Goal: Browse casually: Explore the website without a specific task or goal

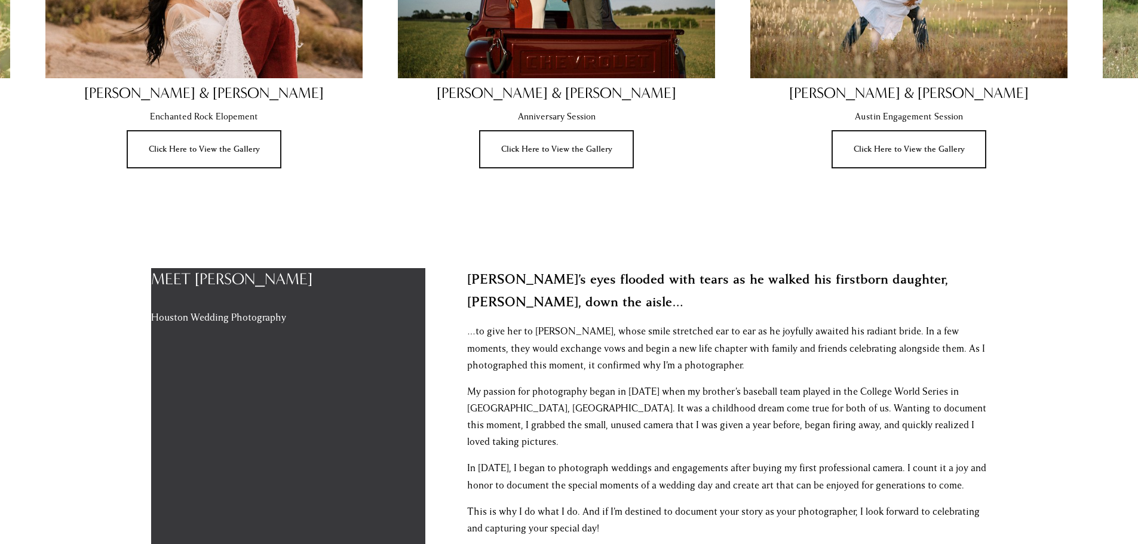
scroll to position [797, 0]
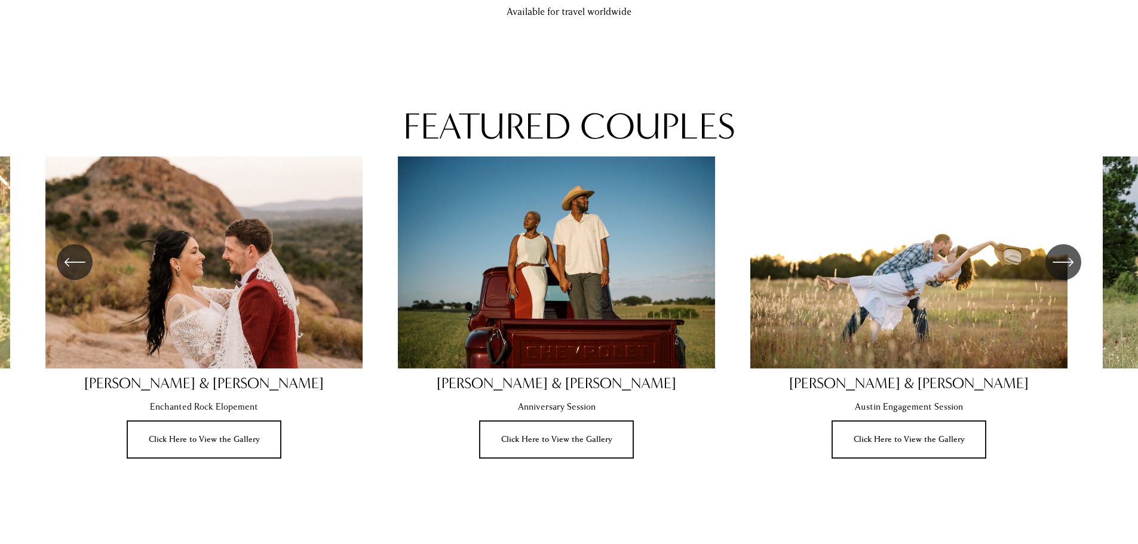
click at [85, 258] on icon "\a \a Previous\a \a \a" at bounding box center [75, 262] width 22 height 22
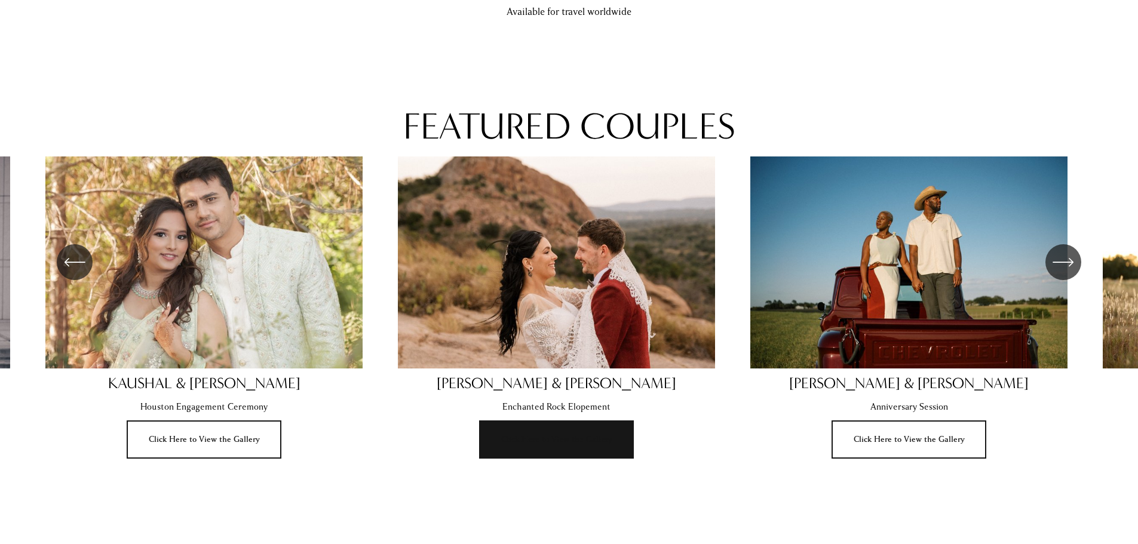
click at [563, 440] on link "Click Here to View the Gallery" at bounding box center [556, 440] width 155 height 38
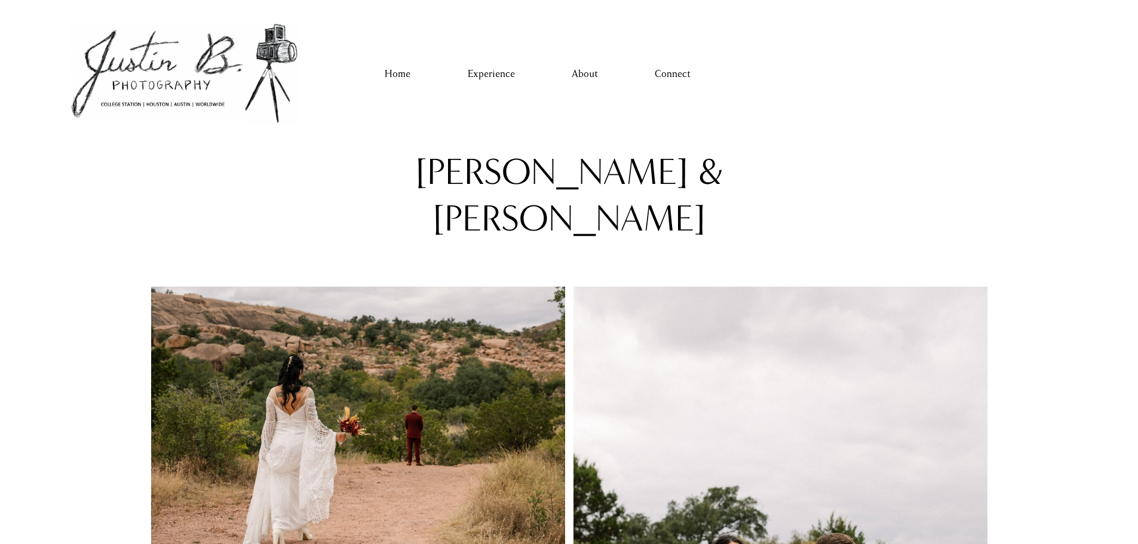
click at [499, 69] on link "Experience" at bounding box center [491, 74] width 47 height 19
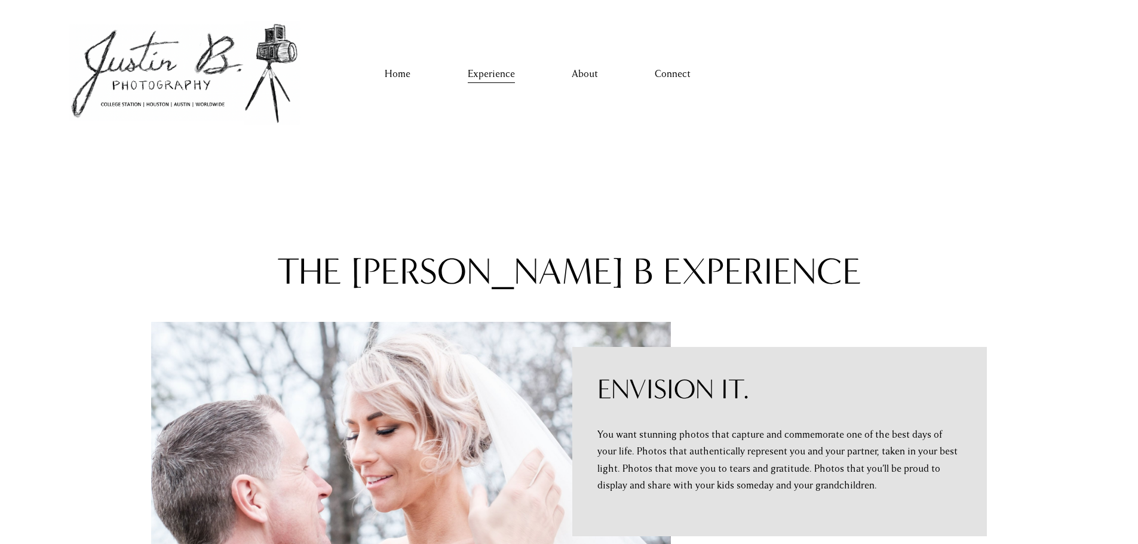
click at [403, 74] on link "Home" at bounding box center [398, 74] width 26 height 19
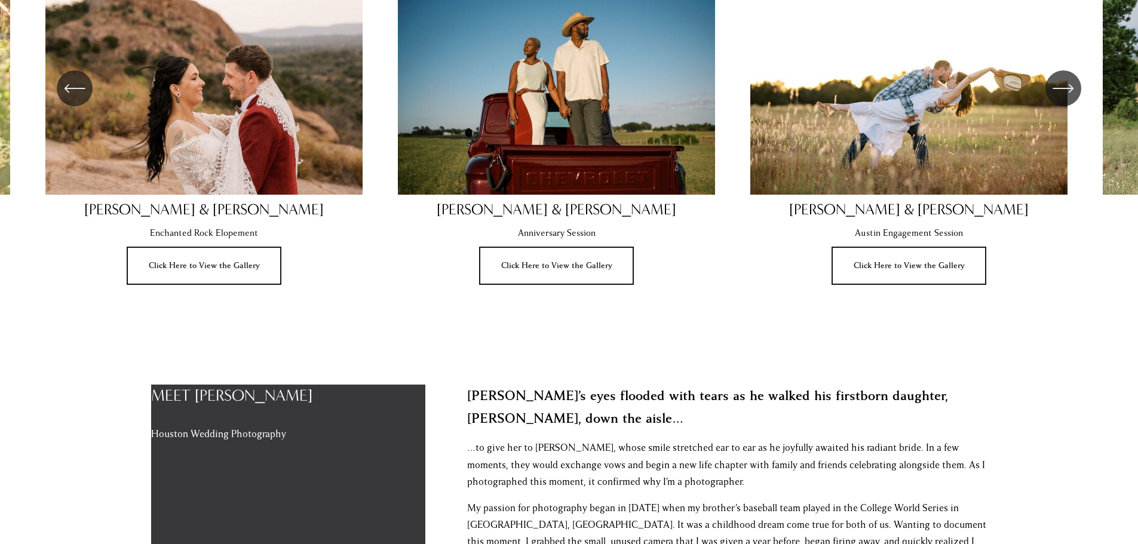
scroll to position [836, 0]
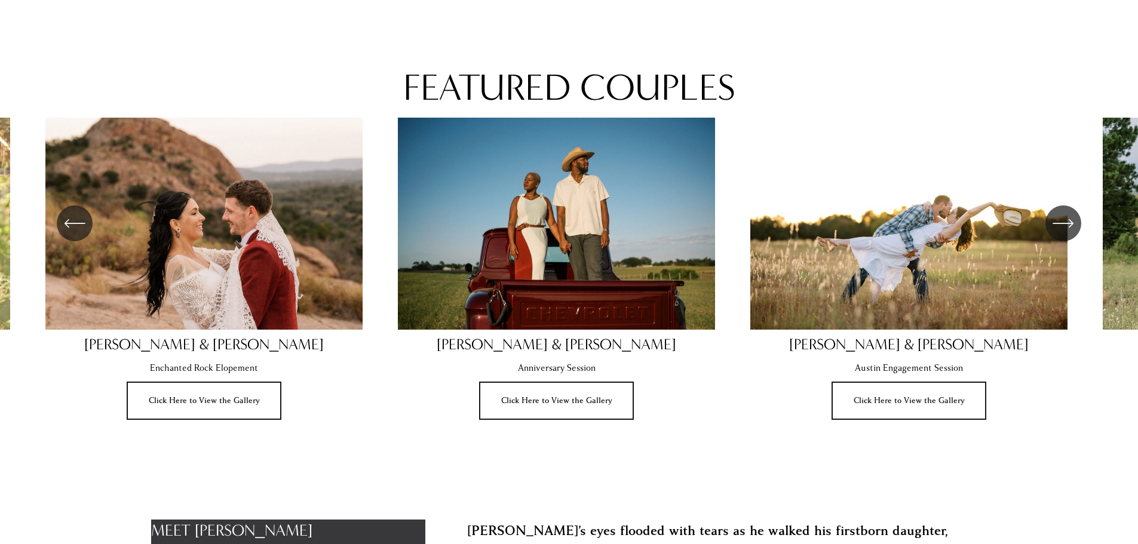
click at [1070, 231] on icon "\a \a \a Next\a \a" at bounding box center [1064, 224] width 22 height 22
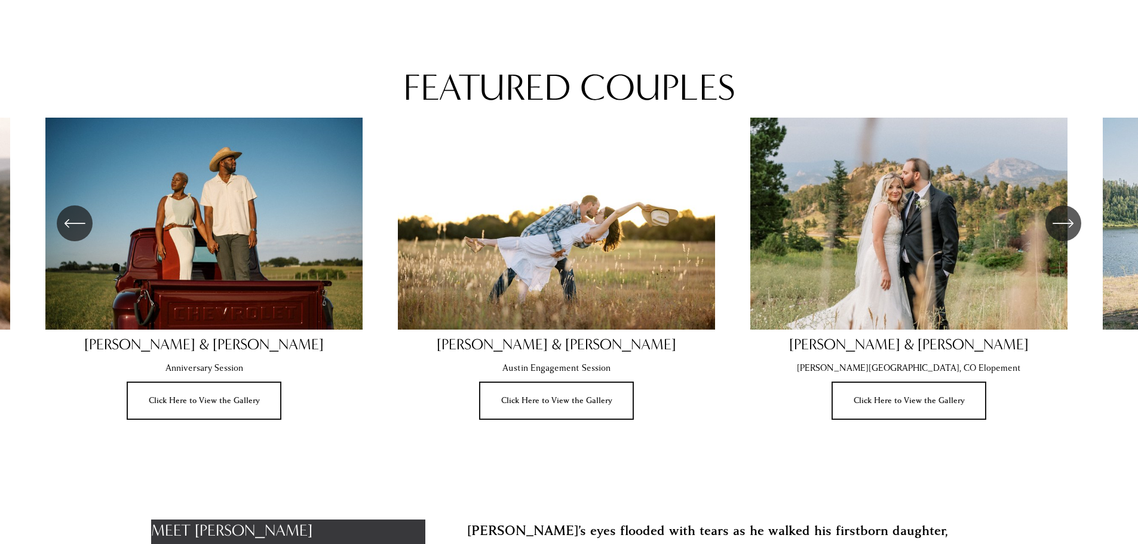
click at [1070, 231] on icon "\a \a \a Next\a \a" at bounding box center [1064, 224] width 22 height 22
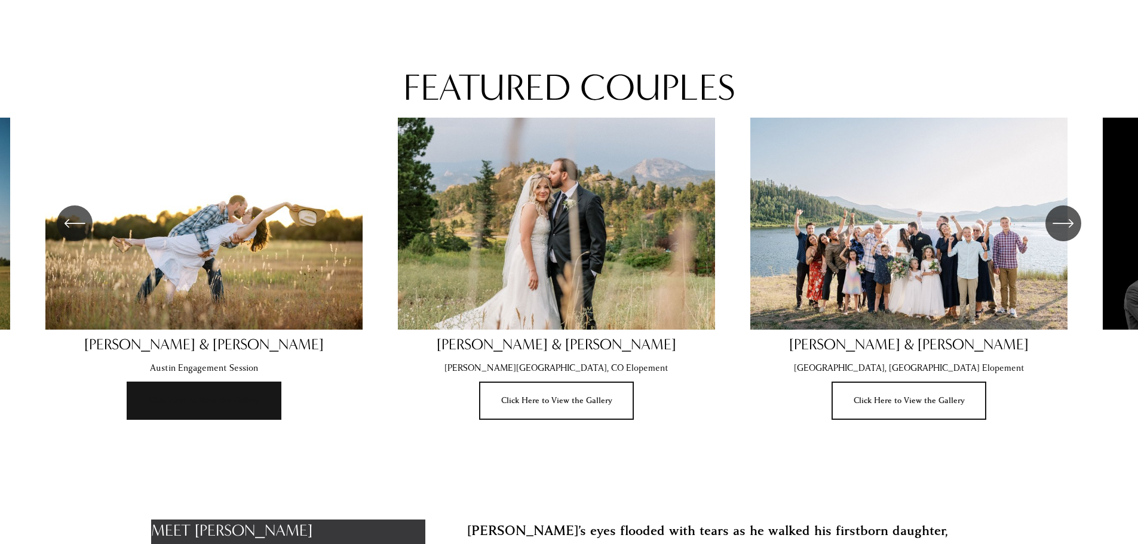
click at [205, 401] on link "Click Here to View the Gallery" at bounding box center [204, 401] width 155 height 38
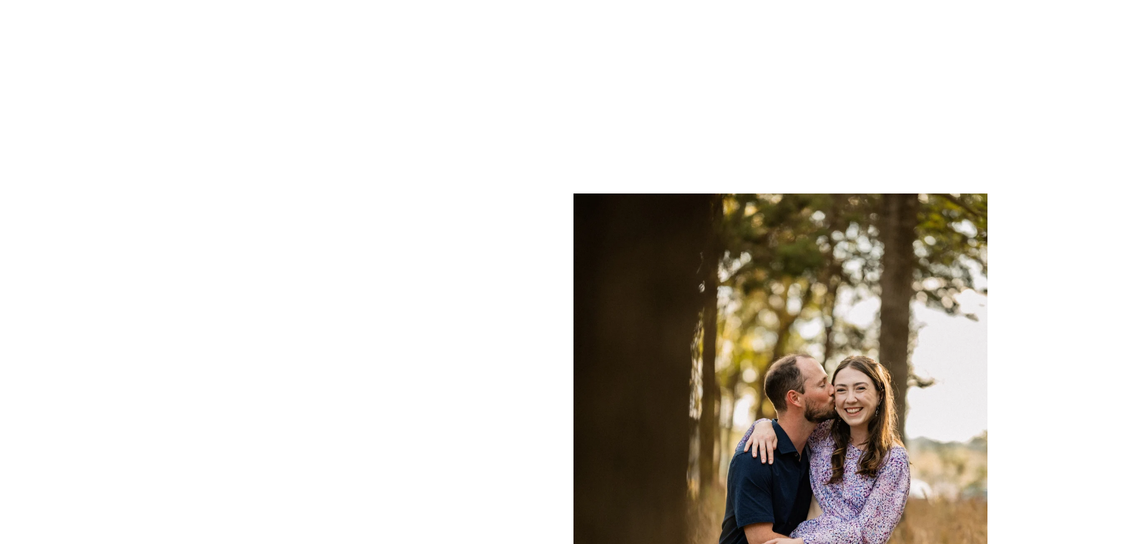
scroll to position [3823, 0]
